Goal: Task Accomplishment & Management: Use online tool/utility

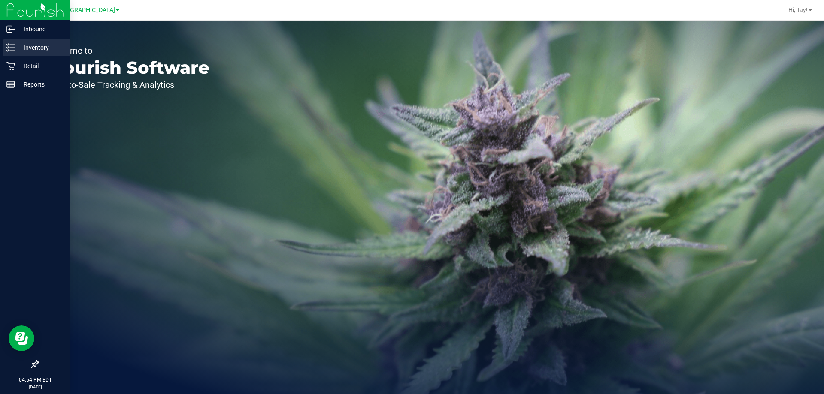
click at [48, 44] on p "Inventory" at bounding box center [40, 47] width 51 height 10
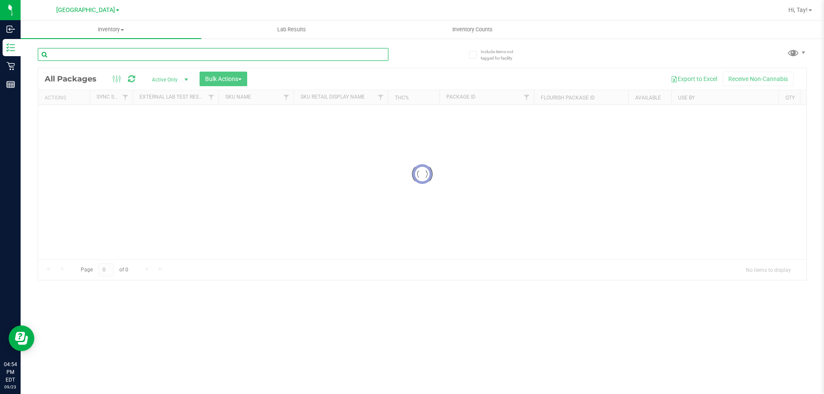
click at [126, 57] on input "text" at bounding box center [213, 54] width 350 height 13
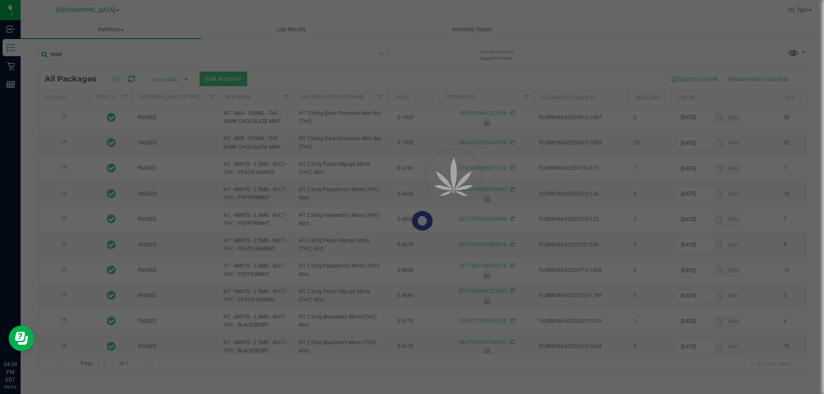
click at [368, 99] on div at bounding box center [412, 197] width 824 height 394
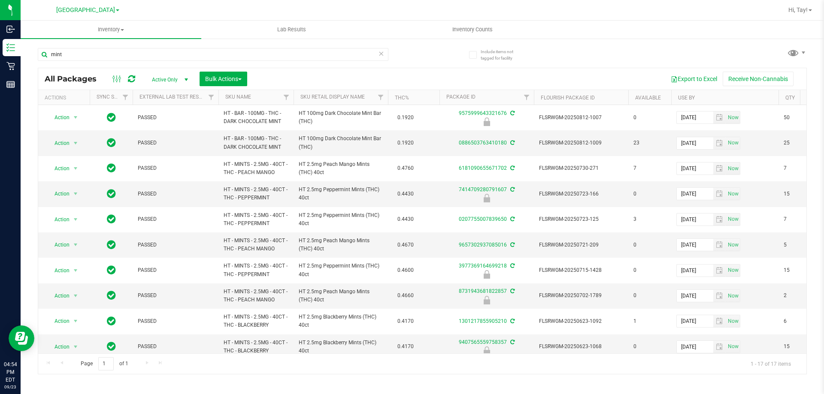
click at [367, 94] on th "Sku Retail Display Name" at bounding box center [340, 97] width 94 height 15
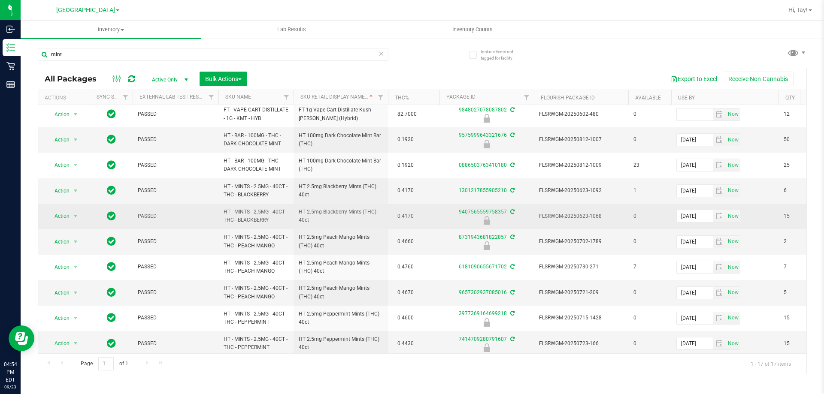
scroll to position [172, 0]
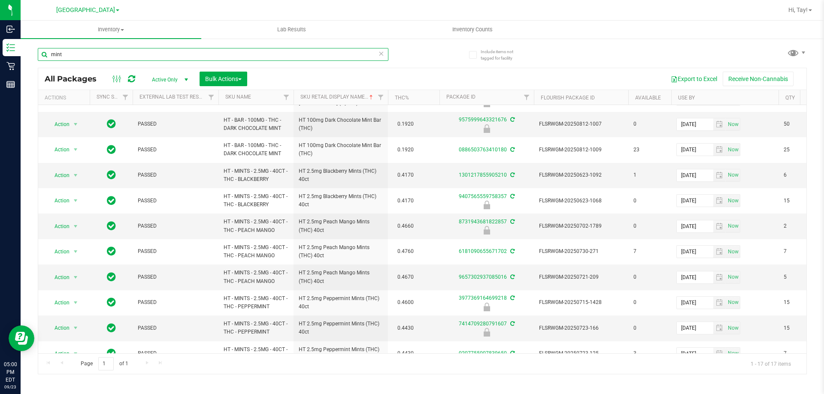
click at [279, 56] on input "mint" at bounding box center [213, 54] width 350 height 13
type input "m"
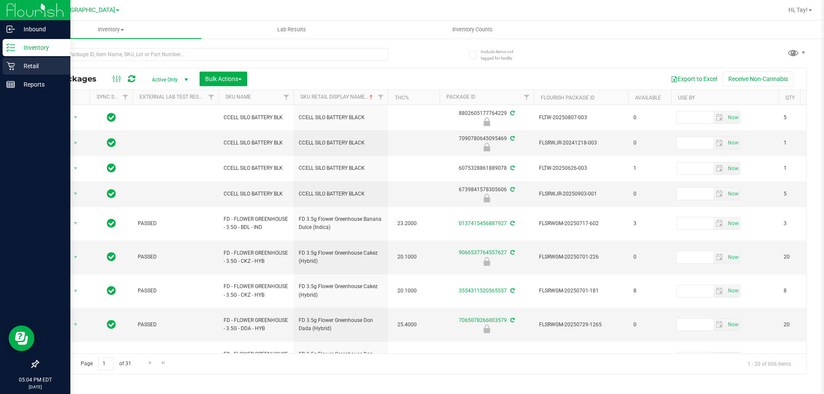
click at [6, 68] on div "Retail" at bounding box center [37, 65] width 68 height 17
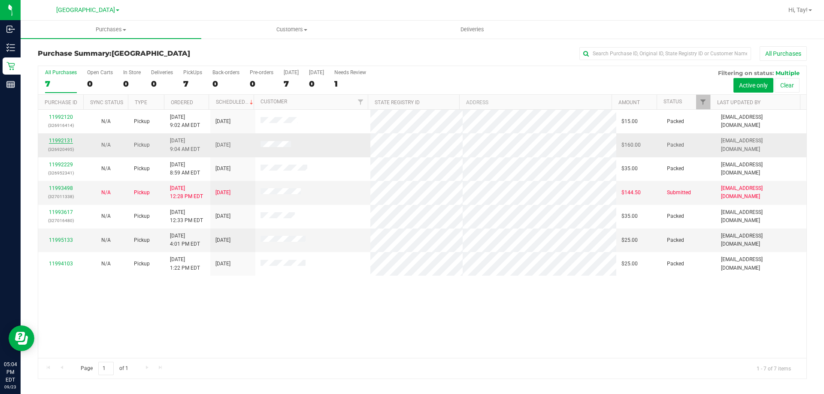
click at [65, 142] on link "11992131" at bounding box center [61, 141] width 24 height 6
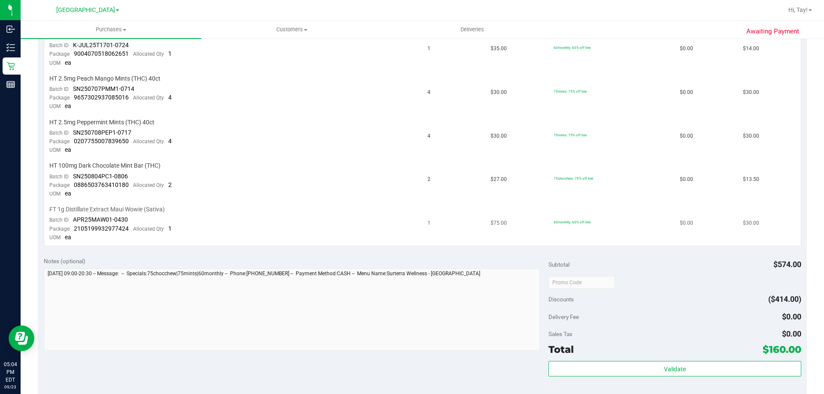
scroll to position [472, 0]
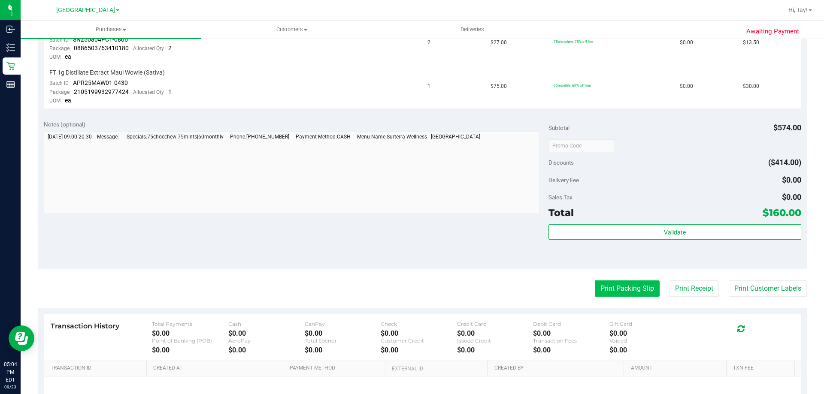
click at [618, 285] on button "Print Packing Slip" at bounding box center [627, 289] width 65 height 16
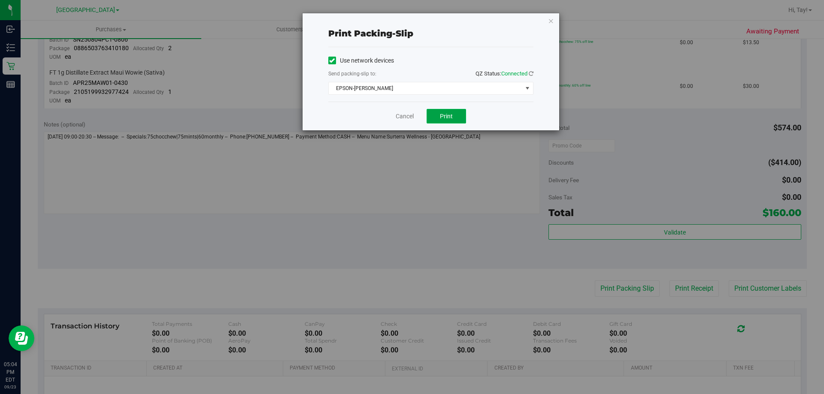
click at [438, 110] on button "Print" at bounding box center [445, 116] width 39 height 15
click at [401, 116] on link "Cancel" at bounding box center [405, 116] width 18 height 9
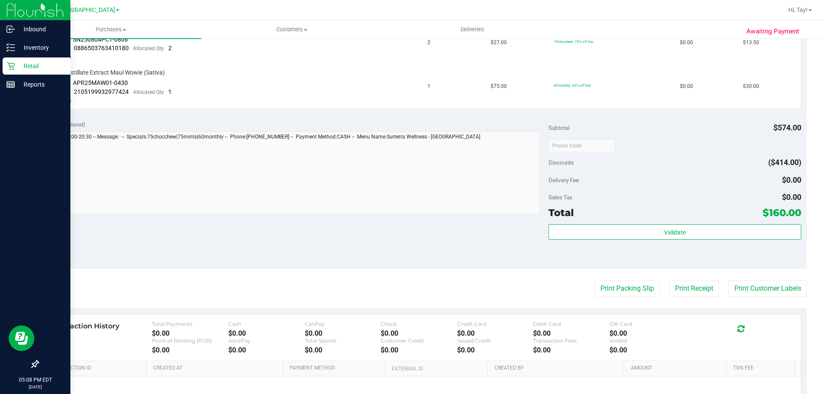
click at [13, 69] on icon at bounding box center [10, 66] width 8 height 8
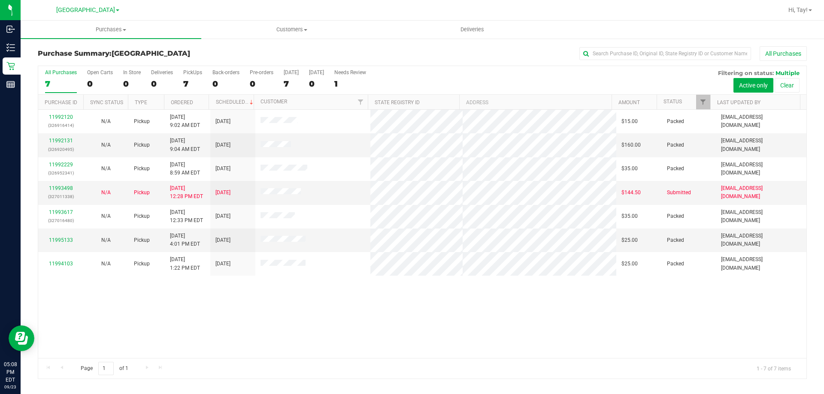
click at [325, 330] on div "11992120 (326916414) N/A Pickup [DATE] 9:02 AM EDT 9/23/2025 $15.00 Packed [EMA…" at bounding box center [422, 234] width 768 height 248
click at [66, 240] on link "11995133" at bounding box center [61, 240] width 24 height 6
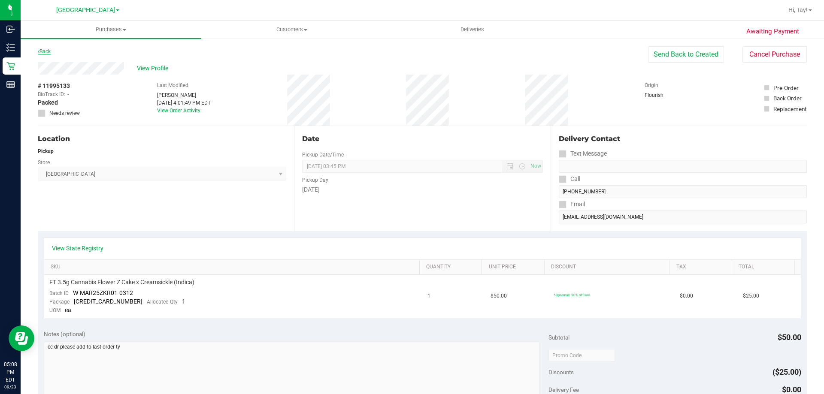
click at [49, 53] on link "Back" at bounding box center [44, 51] width 13 height 6
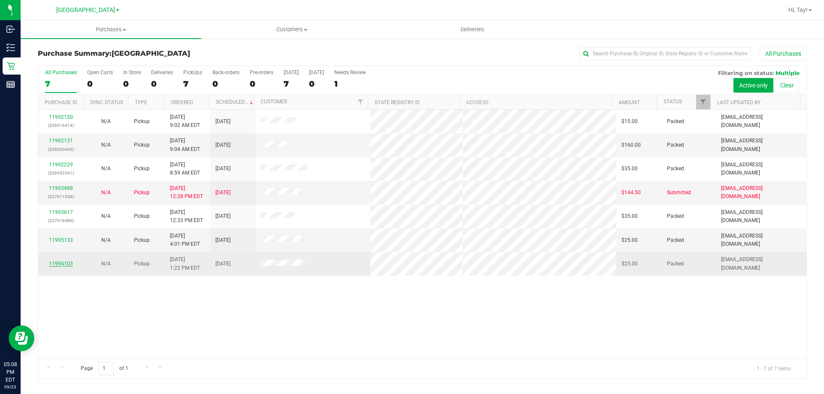
click at [63, 263] on link "11994103" at bounding box center [61, 264] width 24 height 6
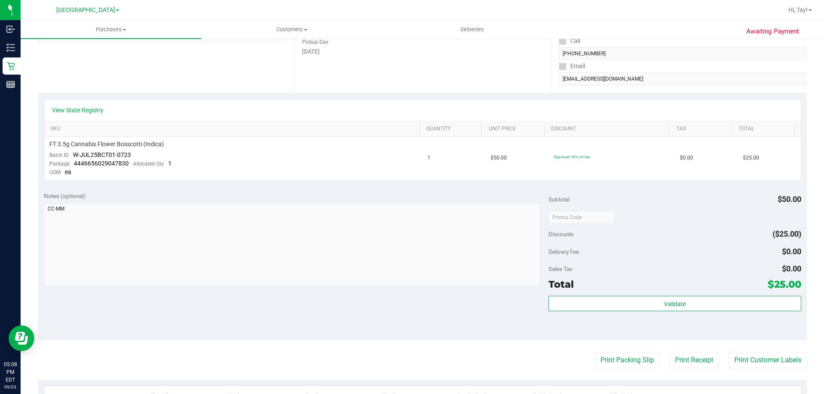
scroll to position [172, 0]
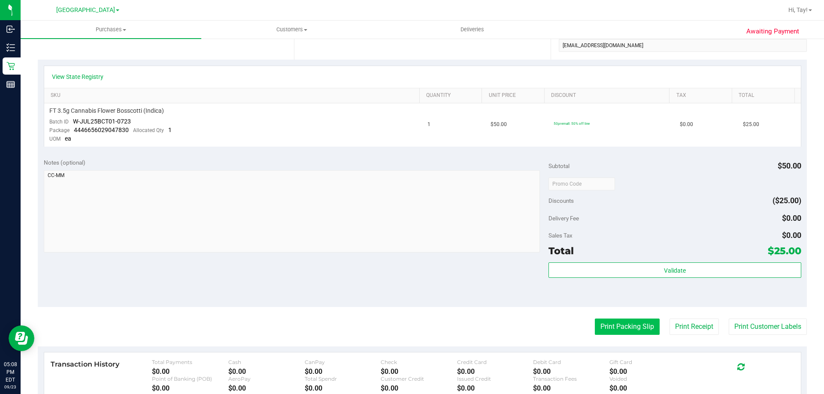
click at [605, 330] on button "Print Packing Slip" at bounding box center [627, 327] width 65 height 16
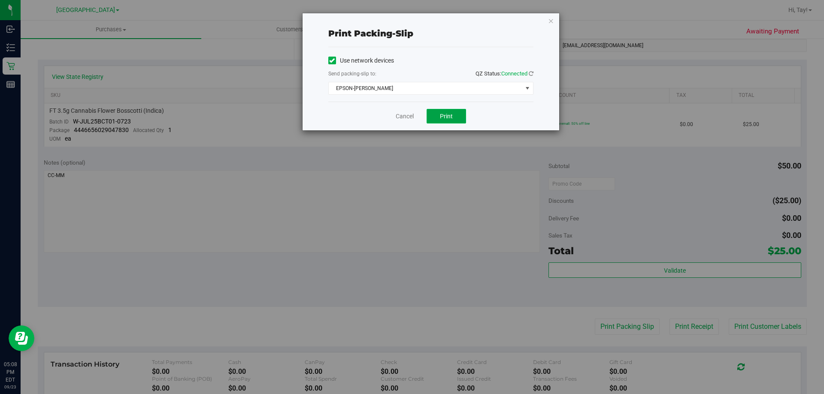
click at [442, 118] on span "Print" at bounding box center [446, 116] width 13 height 7
click at [404, 121] on link "Cancel" at bounding box center [405, 116] width 18 height 9
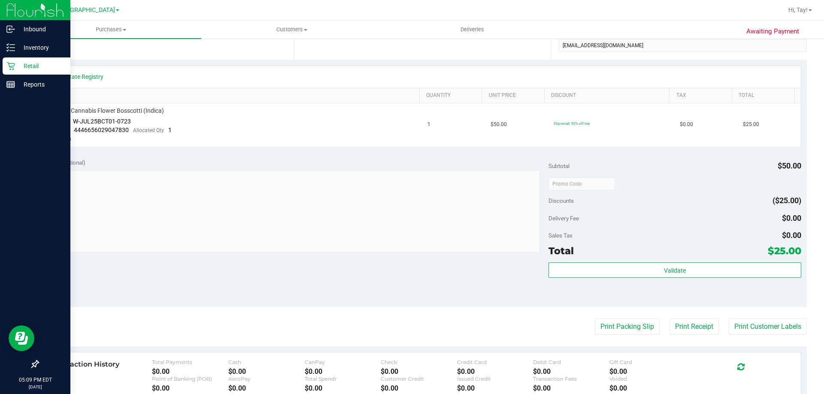
click at [15, 65] on p "Retail" at bounding box center [40, 66] width 51 height 10
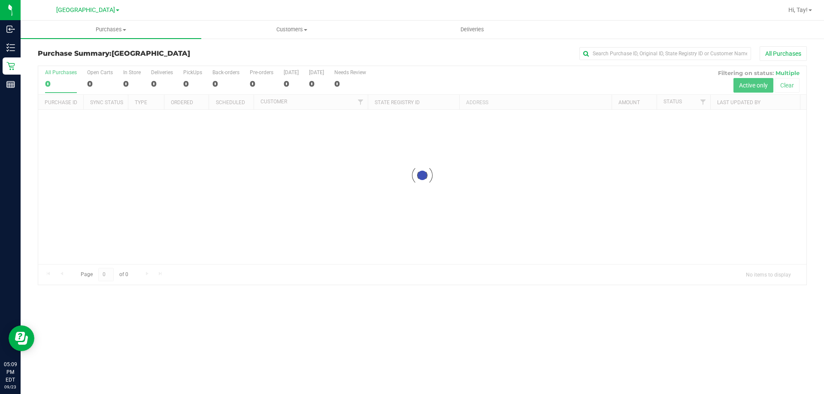
drag, startPoint x: 190, startPoint y: 89, endPoint x: 197, endPoint y: 94, distance: 8.0
click at [196, 92] on div at bounding box center [422, 175] width 768 height 219
drag, startPoint x: 400, startPoint y: 84, endPoint x: 421, endPoint y: 66, distance: 26.8
click at [404, 81] on div at bounding box center [422, 175] width 768 height 219
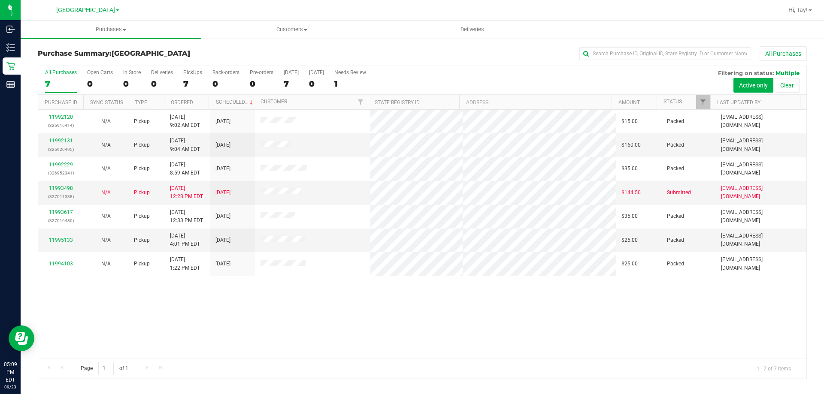
click at [366, 296] on div "11992120 (326916414) N/A Pickup [DATE] 9:02 AM EDT 9/23/2025 $15.00 Packed [EMA…" at bounding box center [422, 234] width 768 height 248
click at [383, 50] on div "All Purchases" at bounding box center [550, 53] width 513 height 15
click at [804, 10] on span "Hi, Tay!" at bounding box center [797, 9] width 19 height 7
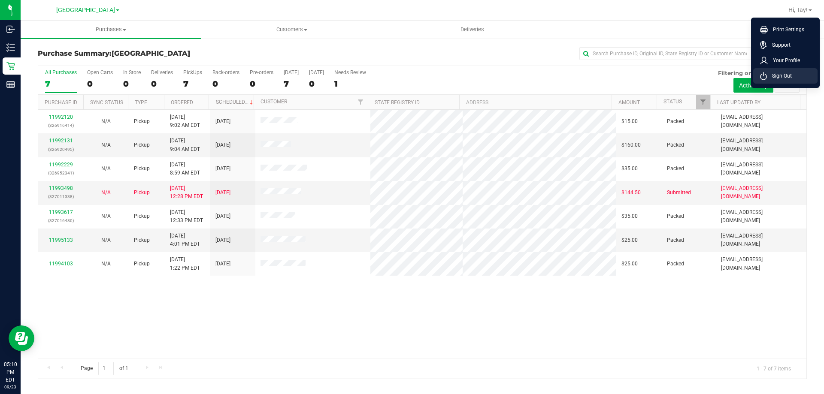
click at [790, 81] on li "Sign Out" at bounding box center [785, 75] width 64 height 15
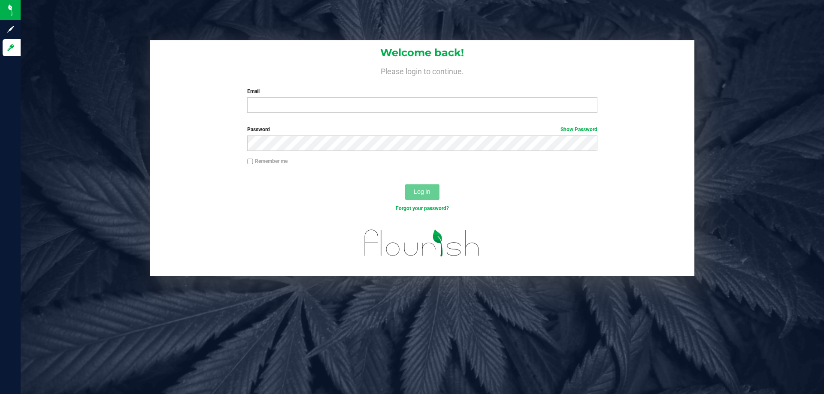
click at [498, 312] on div "Welcome back! Please login to continue. Email Required Please format your email…" at bounding box center [422, 197] width 803 height 394
click at [212, 332] on div "Welcome back! Please login to continue. Email Required Please format your email…" at bounding box center [422, 197] width 803 height 394
click at [129, 136] on div "Welcome back! Please login to continue. Email Required Please format your email…" at bounding box center [422, 158] width 816 height 236
click at [150, 185] on div "Log In" at bounding box center [422, 195] width 544 height 29
